Goal: Download file/media

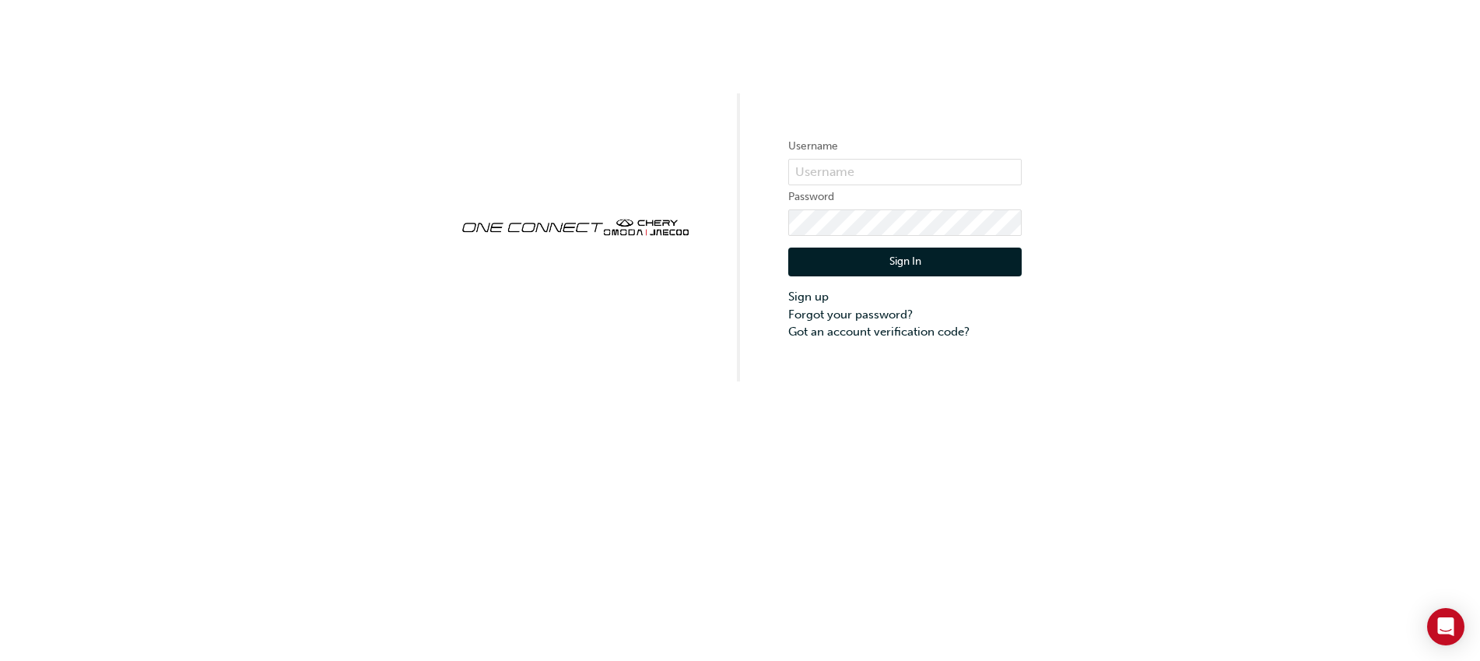
click at [870, 262] on button "Sign In" at bounding box center [904, 263] width 233 height 30
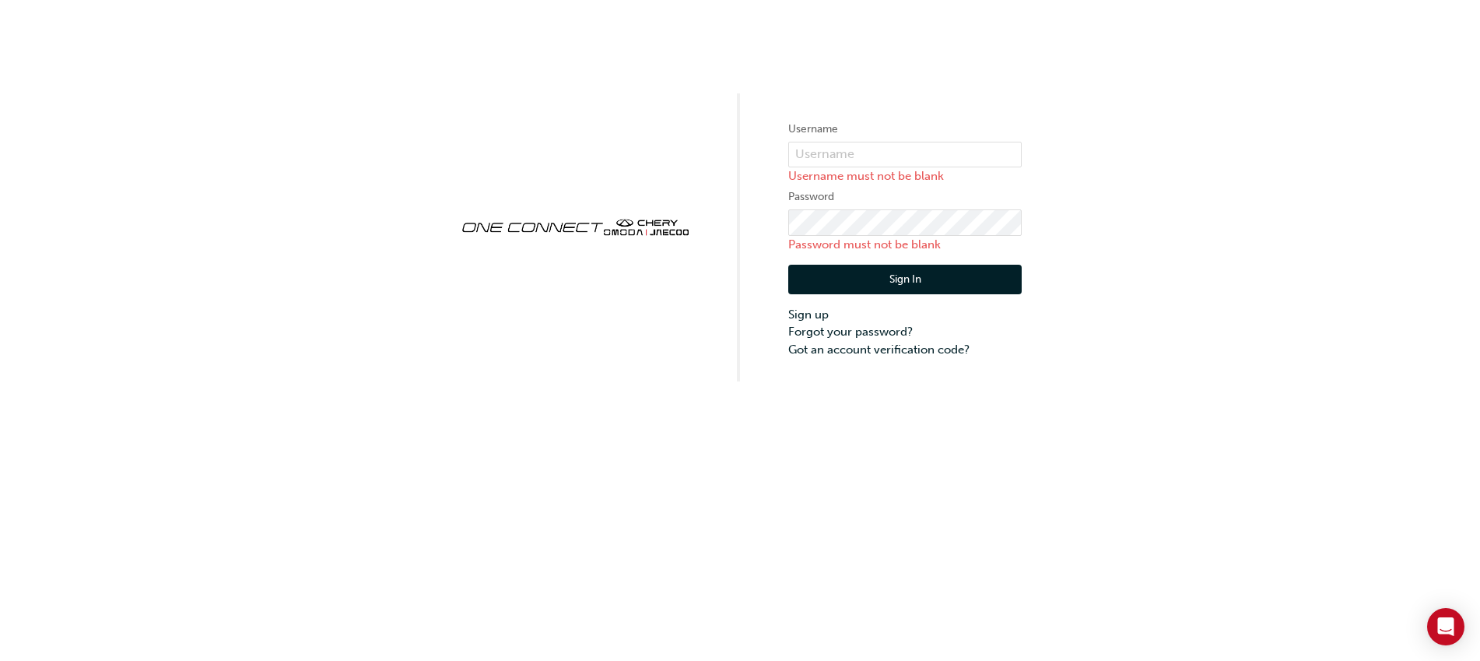
click at [876, 277] on button "Sign In" at bounding box center [904, 280] width 233 height 30
click at [814, 148] on input "text" at bounding box center [904, 155] width 233 height 26
type input "ONE00273"
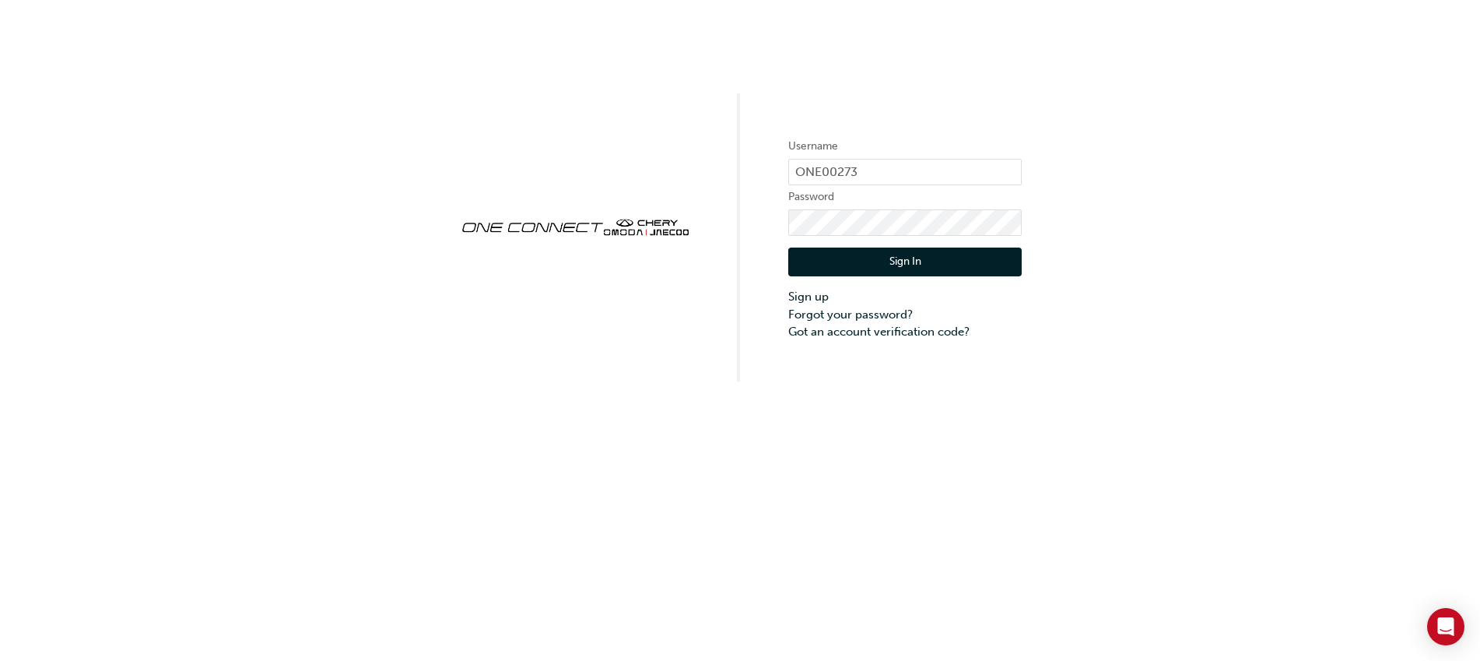
click at [892, 260] on button "Sign In" at bounding box center [904, 263] width 233 height 30
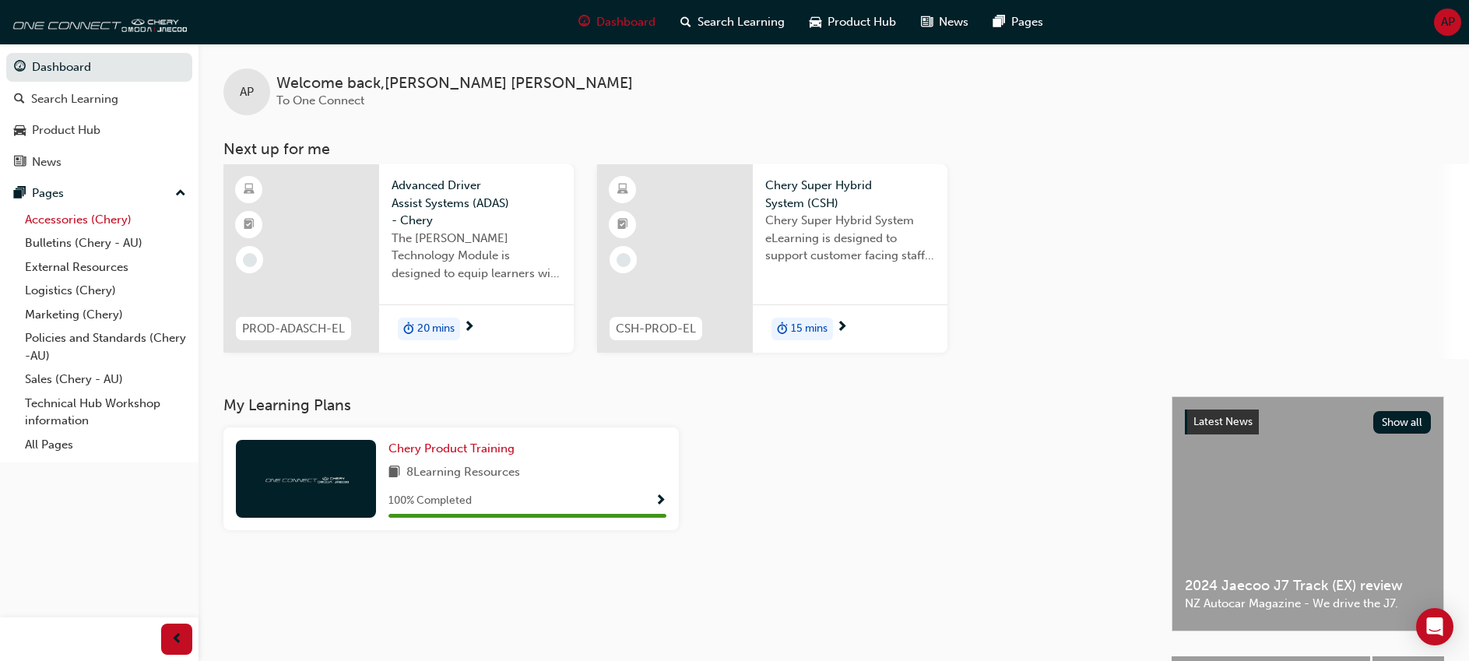
click at [118, 218] on link "Accessories (Chery)" at bounding box center [106, 220] width 174 height 24
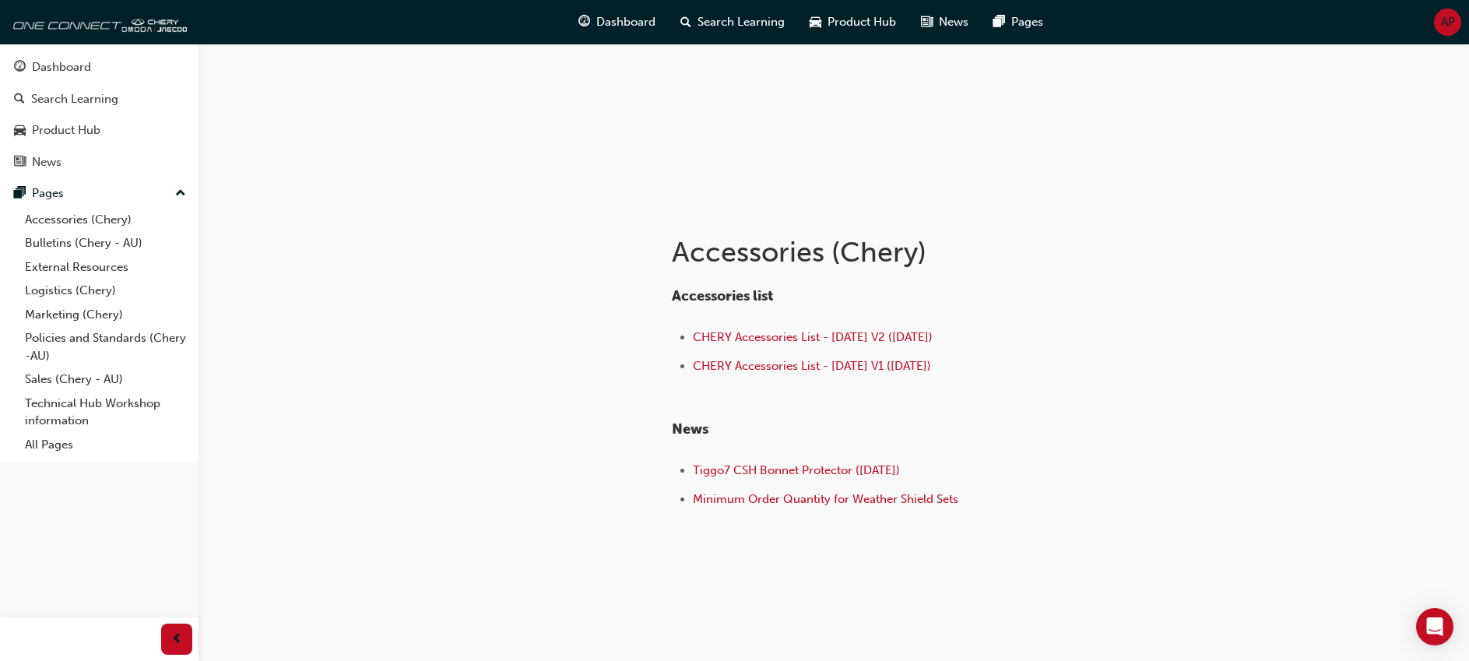
scroll to position [153, 0]
click at [802, 331] on span "CHERY Accessories List - [DATE] V2 ([DATE])" at bounding box center [813, 335] width 240 height 14
